Goal: Information Seeking & Learning: Learn about a topic

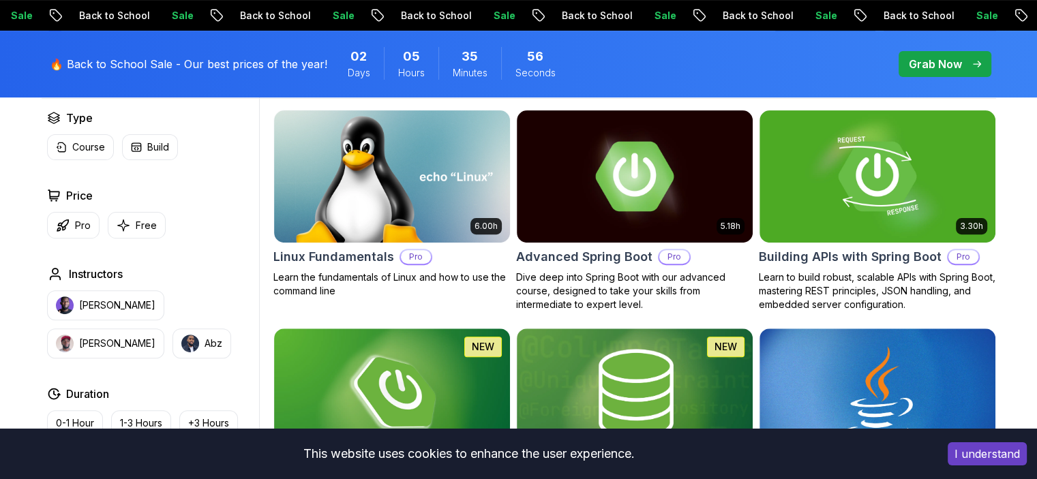
scroll to position [414, 0]
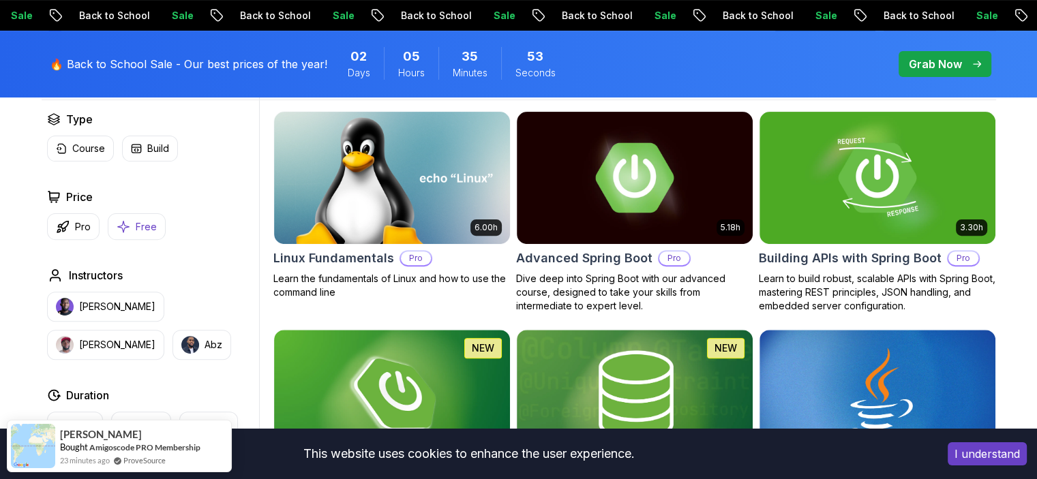
click at [157, 225] on button "Free" at bounding box center [137, 226] width 58 height 27
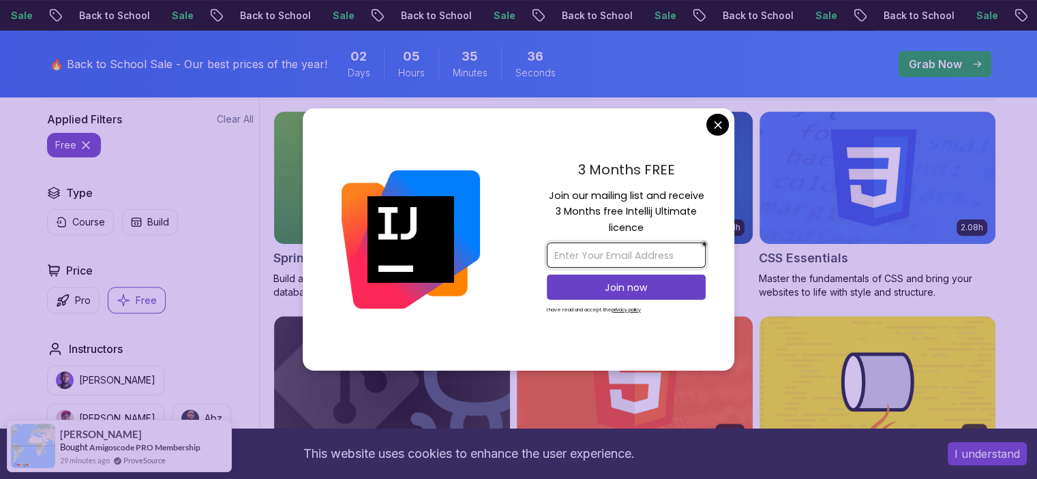
click at [605, 256] on input "email" at bounding box center [626, 255] width 159 height 25
click at [637, 256] on input "email" at bounding box center [626, 255] width 159 height 25
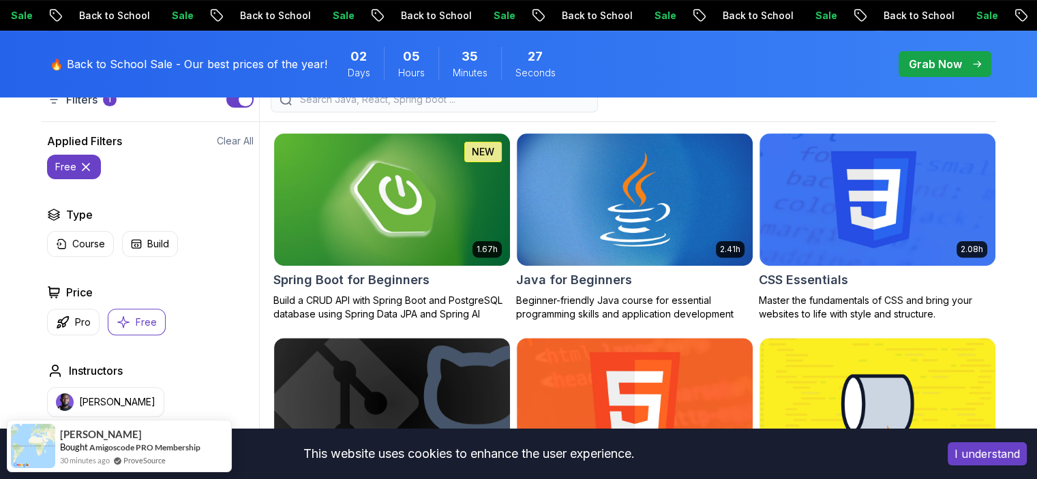
scroll to position [390, 0]
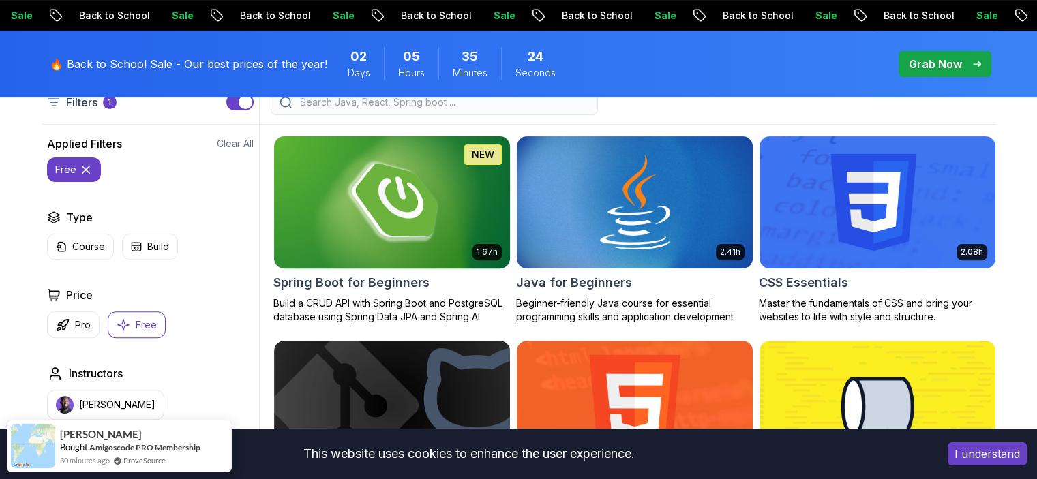
click at [381, 281] on h2 "Spring Boot for Beginners" at bounding box center [351, 282] width 156 height 19
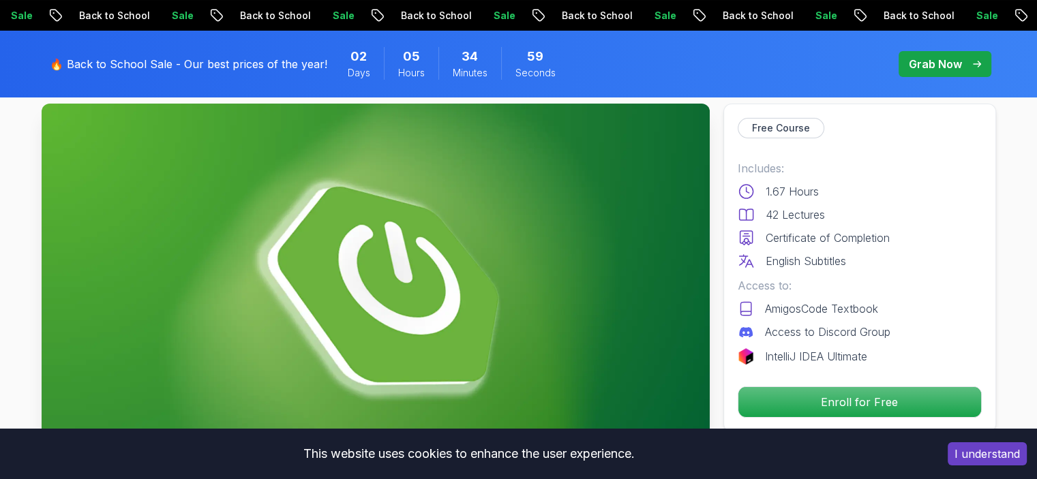
scroll to position [75, 0]
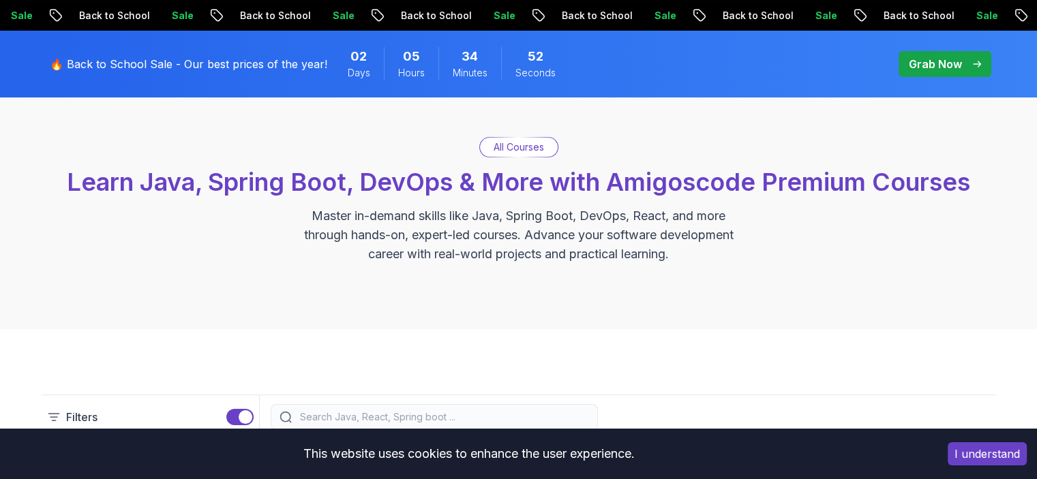
scroll to position [390, 0]
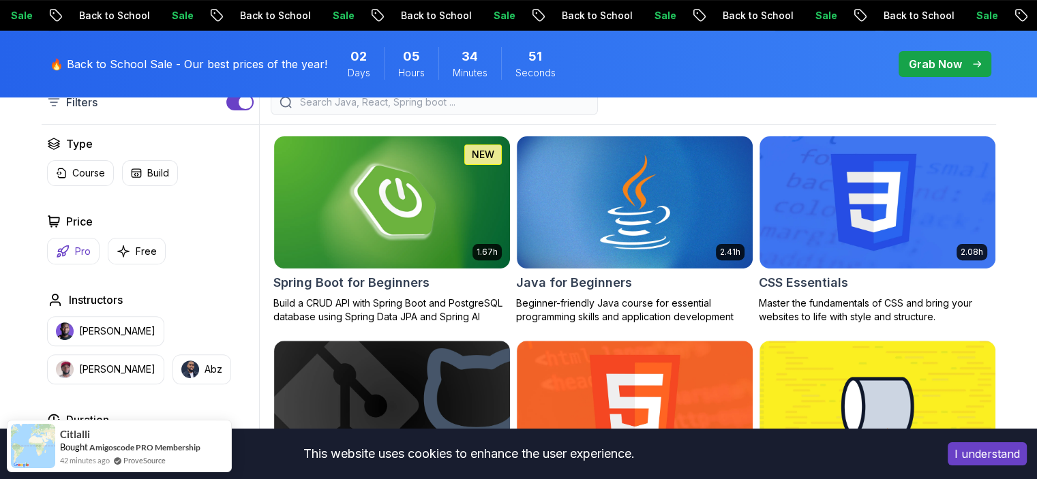
click at [87, 258] on button "Pro" at bounding box center [73, 251] width 52 height 27
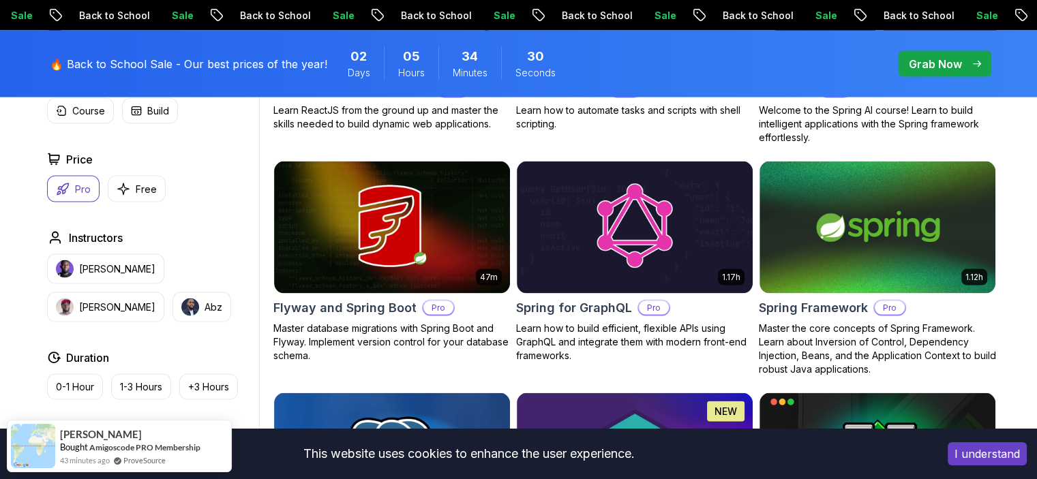
scroll to position [2867, 0]
